Goal: Task Accomplishment & Management: Use online tool/utility

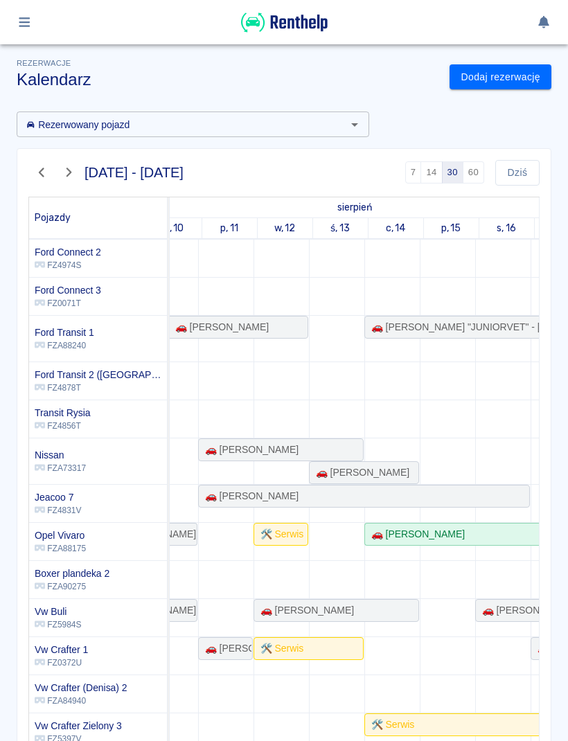
scroll to position [177, 729]
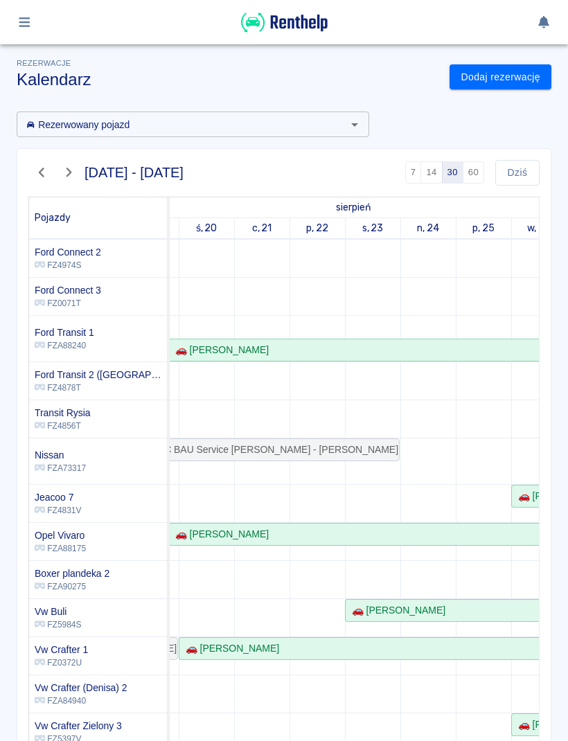
click at [514, 177] on button "Dziś" at bounding box center [517, 173] width 44 height 26
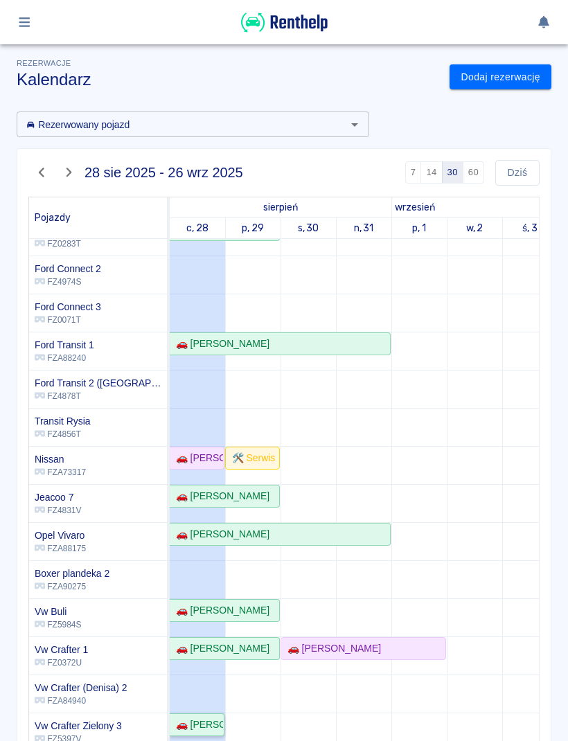
click at [209, 720] on div "🚗 [PERSON_NAME]" at bounding box center [196, 724] width 53 height 15
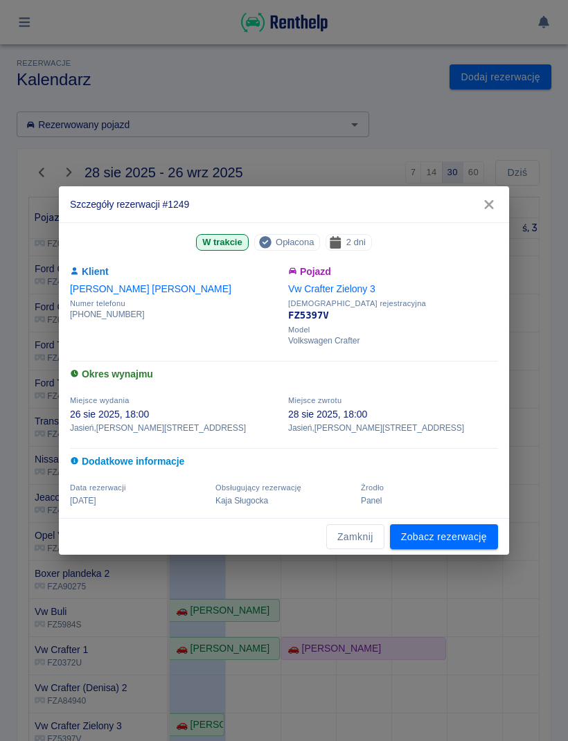
click at [449, 540] on link "Zobacz rezerwację" at bounding box center [444, 537] width 108 height 26
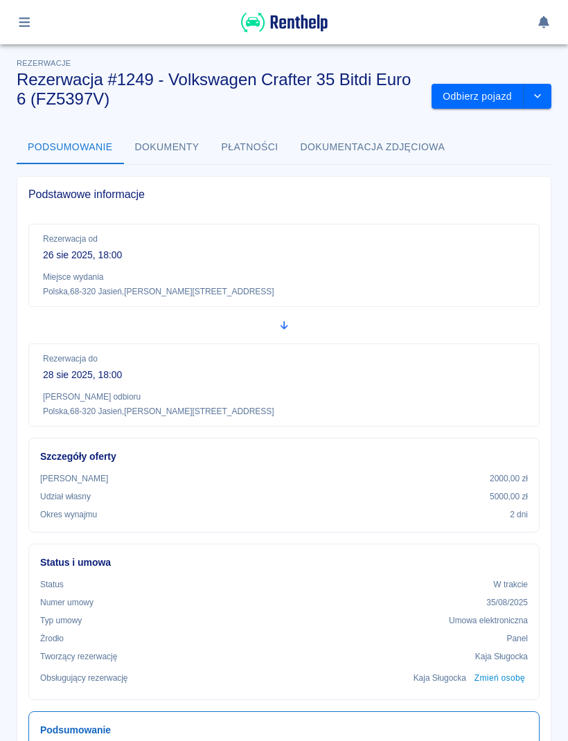
click at [499, 93] on button "Odbierz pojazd" at bounding box center [477, 97] width 92 height 26
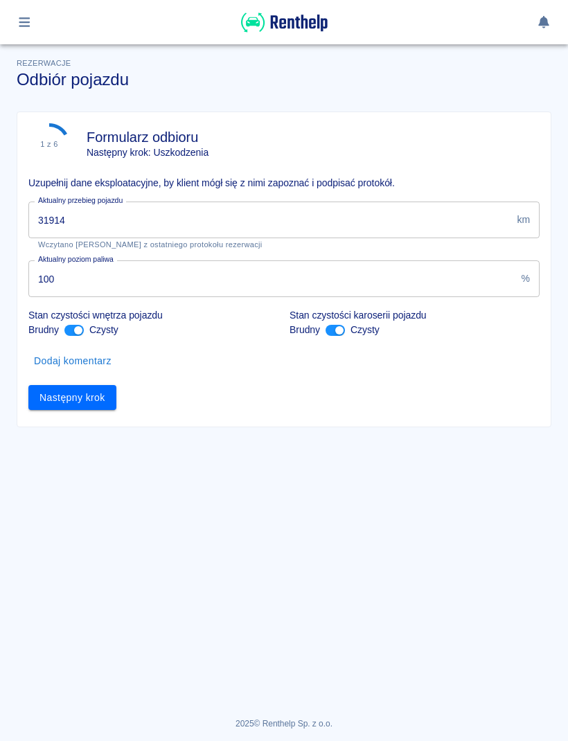
click at [477, 219] on input "31914" at bounding box center [269, 219] width 483 height 37
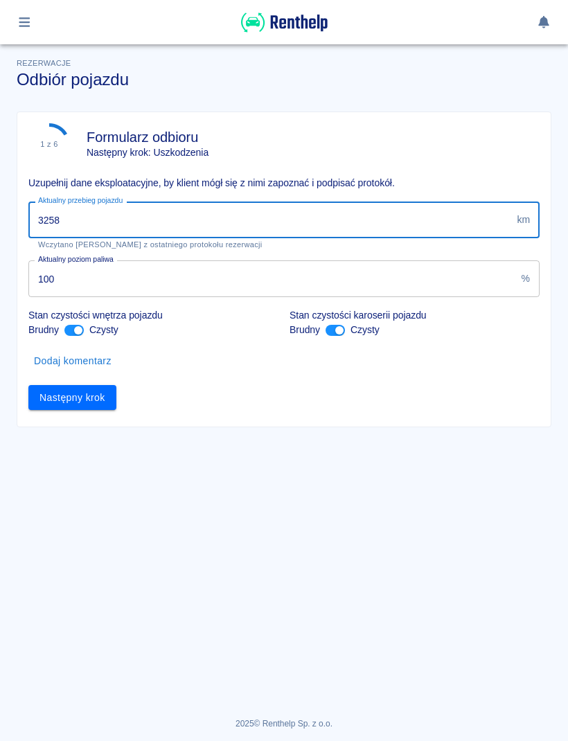
type input "32586"
click at [107, 400] on button "Następny krok" at bounding box center [72, 398] width 88 height 26
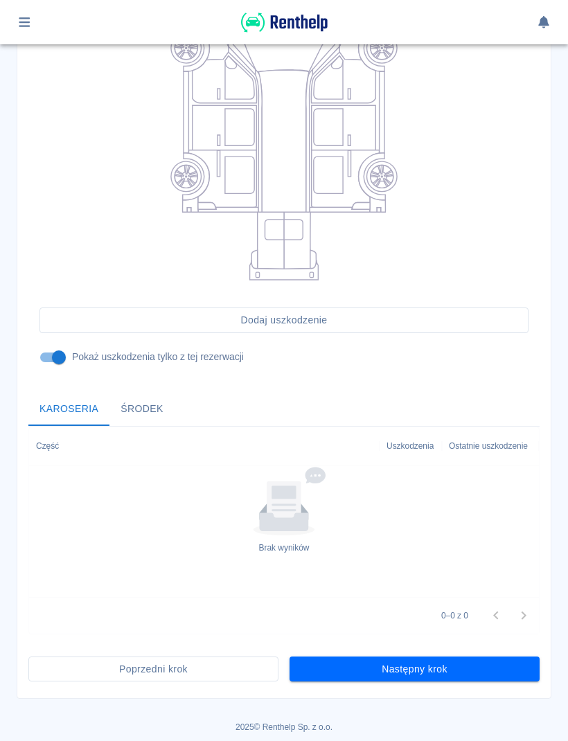
scroll to position [220, 0]
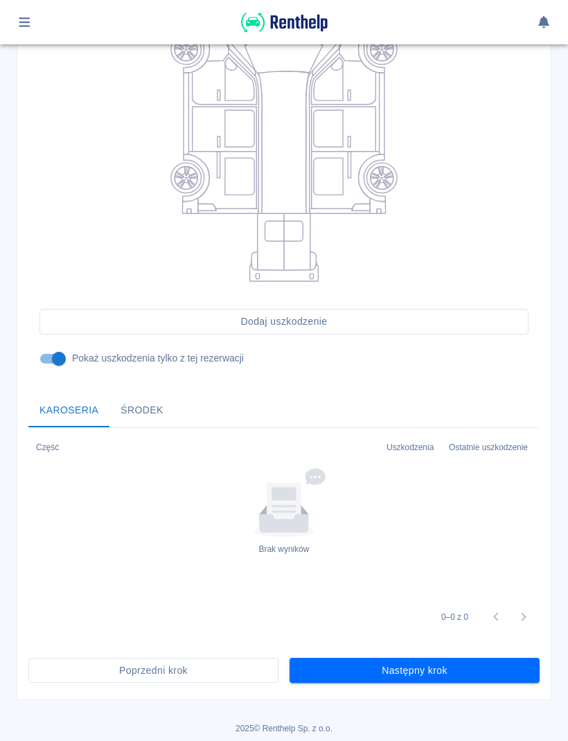
click at [503, 669] on button "Następny krok" at bounding box center [414, 671] width 250 height 26
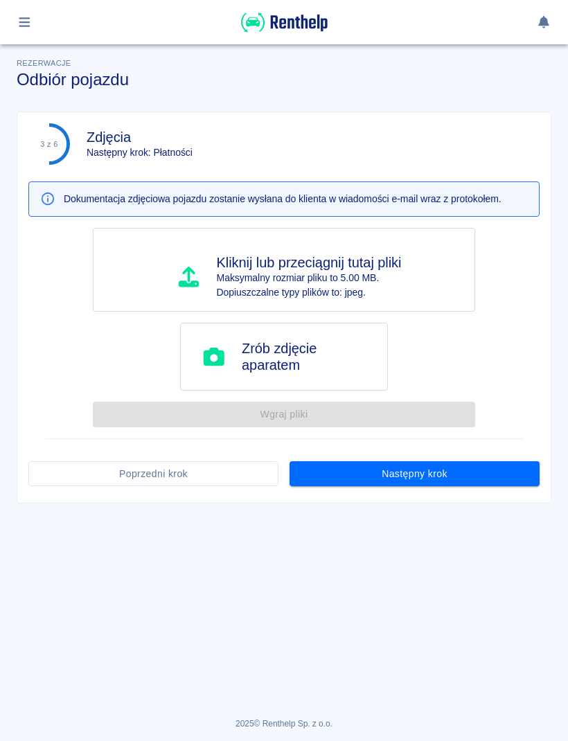
scroll to position [0, 0]
click at [504, 465] on button "Następny krok" at bounding box center [414, 474] width 250 height 26
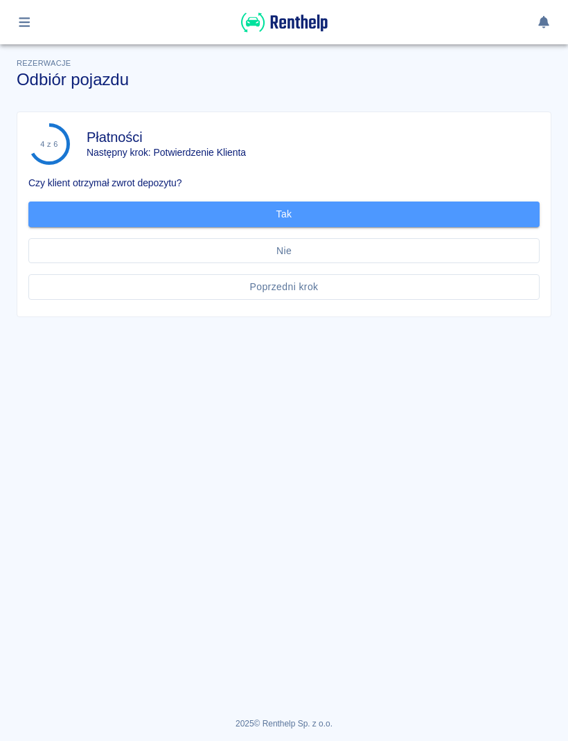
click at [476, 222] on button "Tak" at bounding box center [283, 214] width 511 height 26
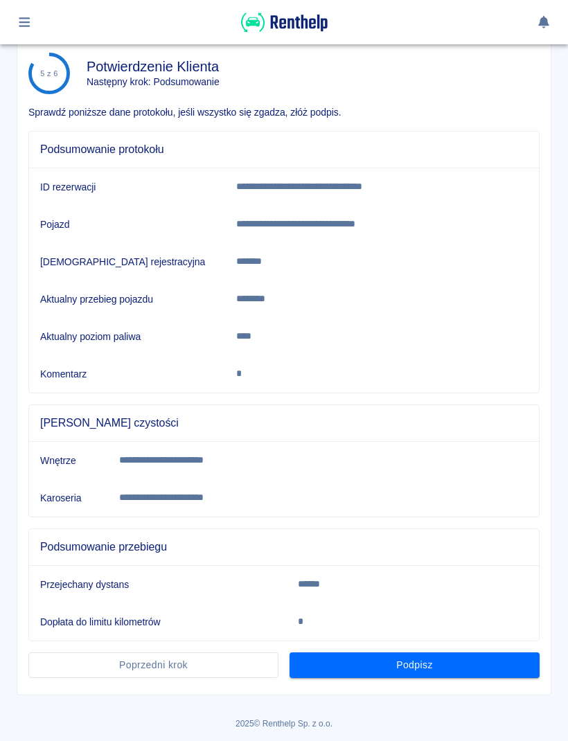
scroll to position [70, 0]
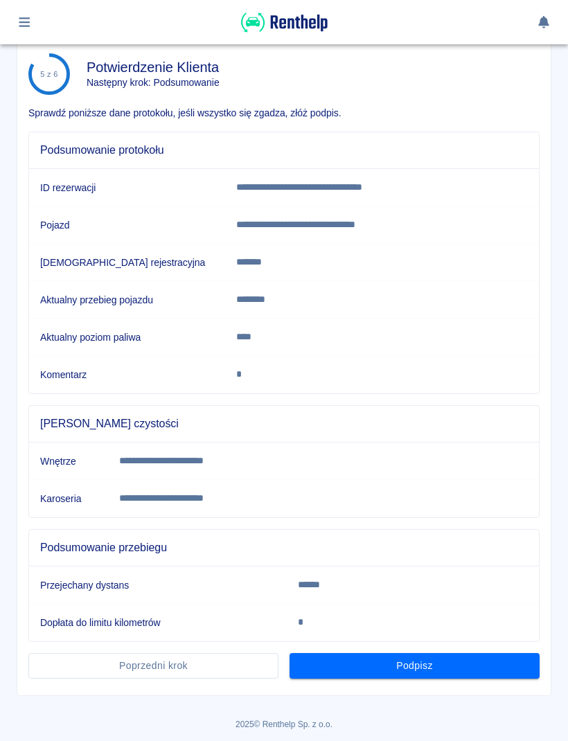
click at [490, 674] on button "Podpisz" at bounding box center [414, 666] width 250 height 26
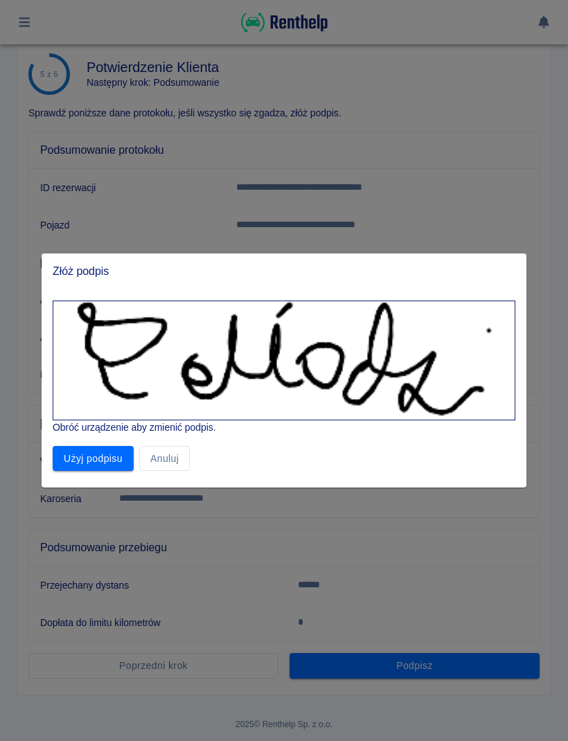
click at [91, 458] on button "Użyj podpisu" at bounding box center [93, 459] width 81 height 26
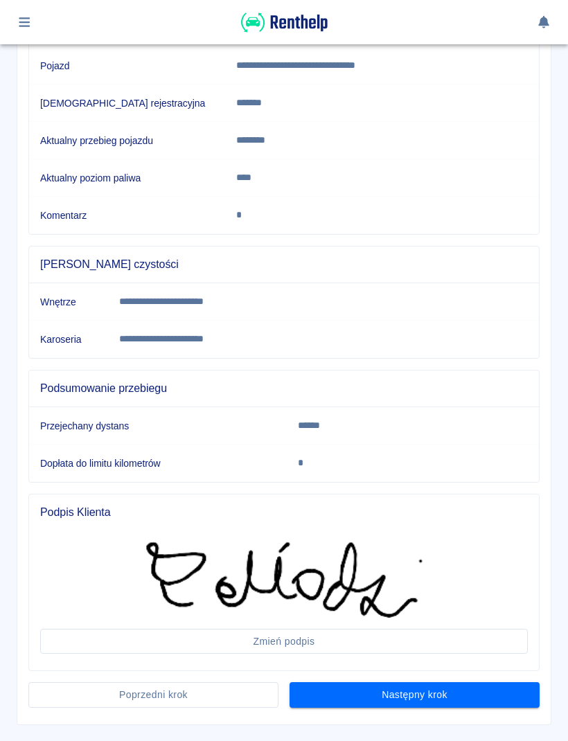
scroll to position [249, 0]
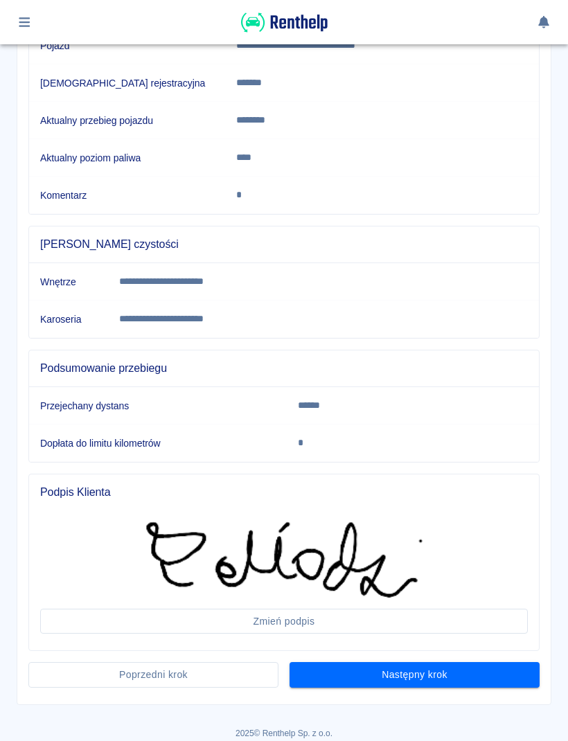
click at [460, 674] on button "Następny krok" at bounding box center [414, 675] width 250 height 26
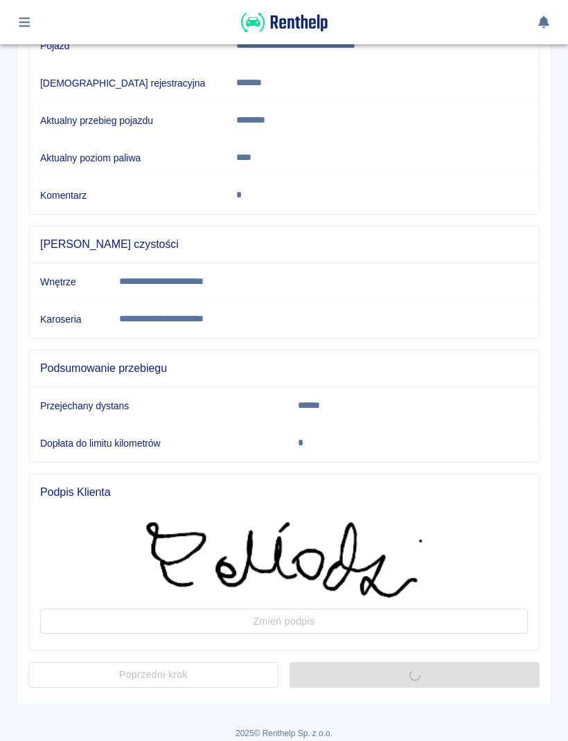
scroll to position [0, 0]
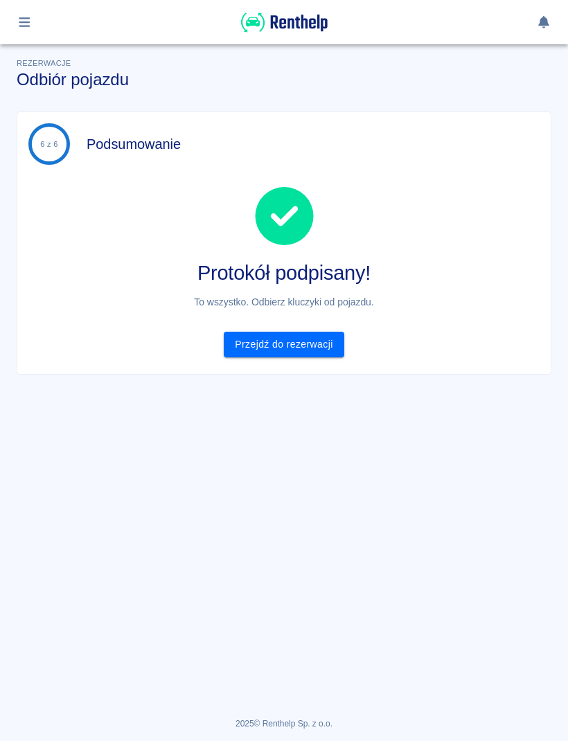
click at [296, 346] on link "Przejdź do rezerwacji" at bounding box center [284, 345] width 120 height 26
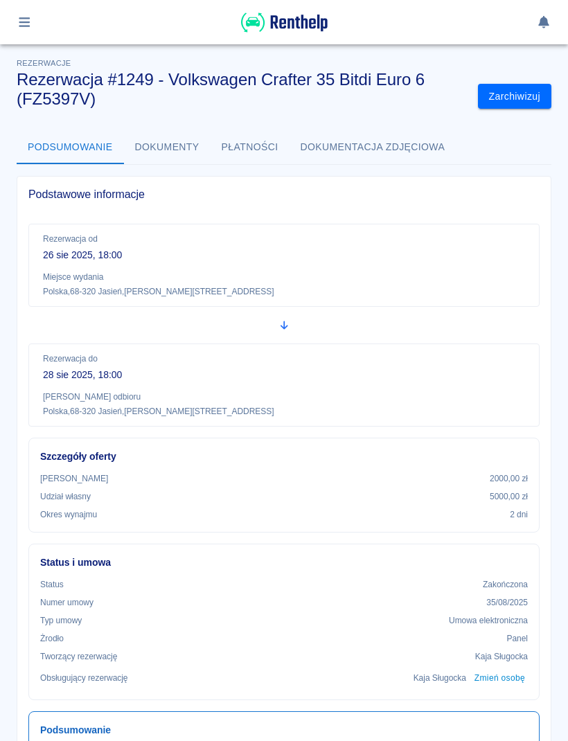
click at [35, 21] on button "button" at bounding box center [24, 22] width 27 height 24
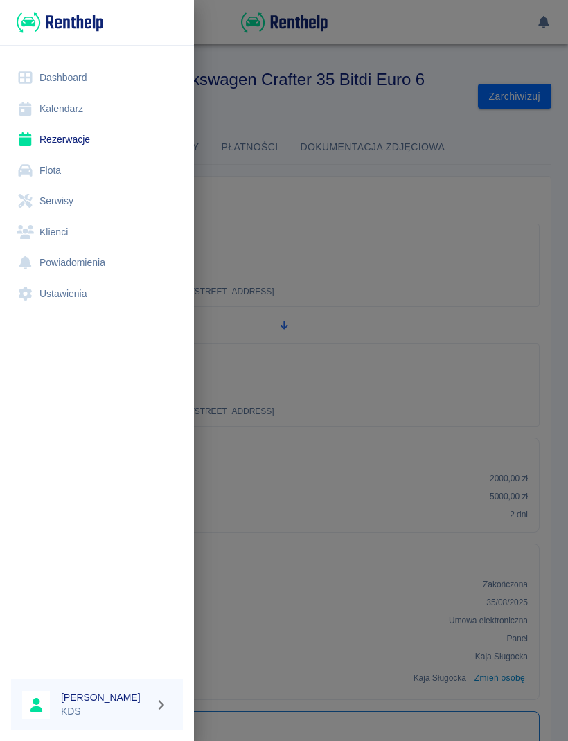
click at [76, 102] on link "Kalendarz" at bounding box center [97, 108] width 172 height 31
